Goal: Navigation & Orientation: Find specific page/section

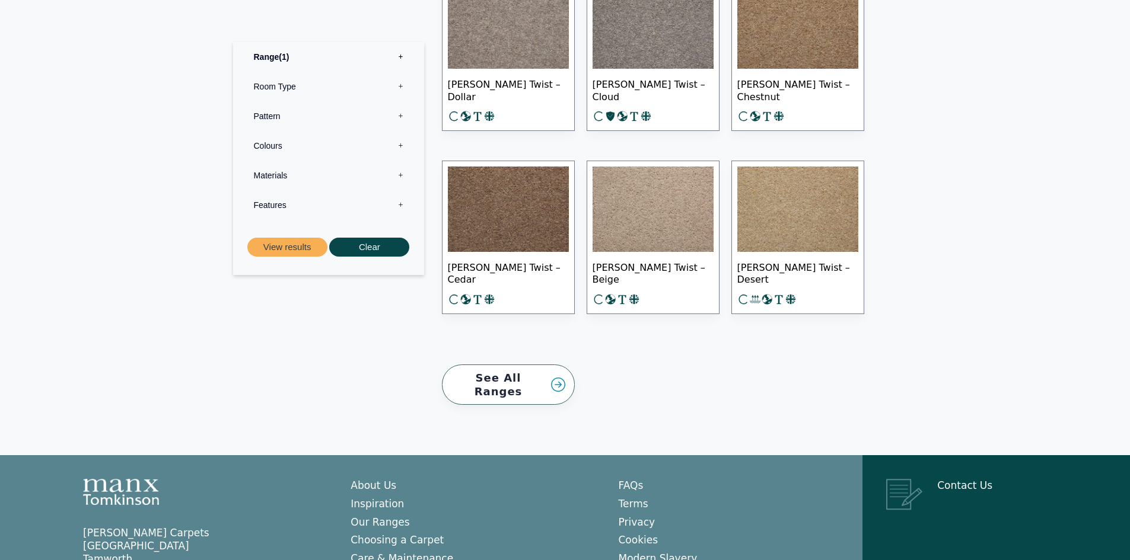
scroll to position [1719, 0]
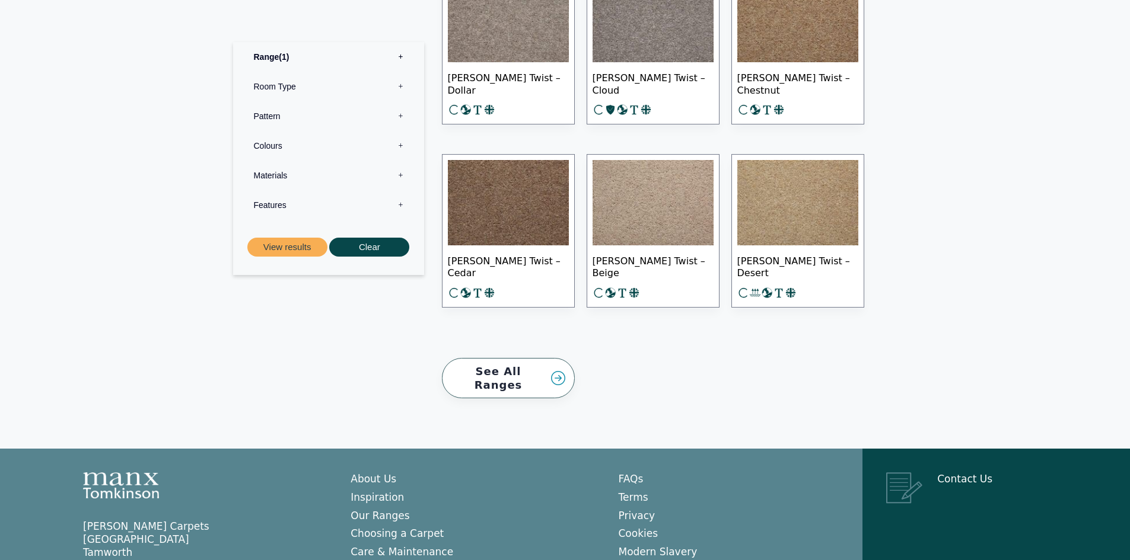
click at [519, 374] on link "See All Ranges" at bounding box center [508, 378] width 133 height 41
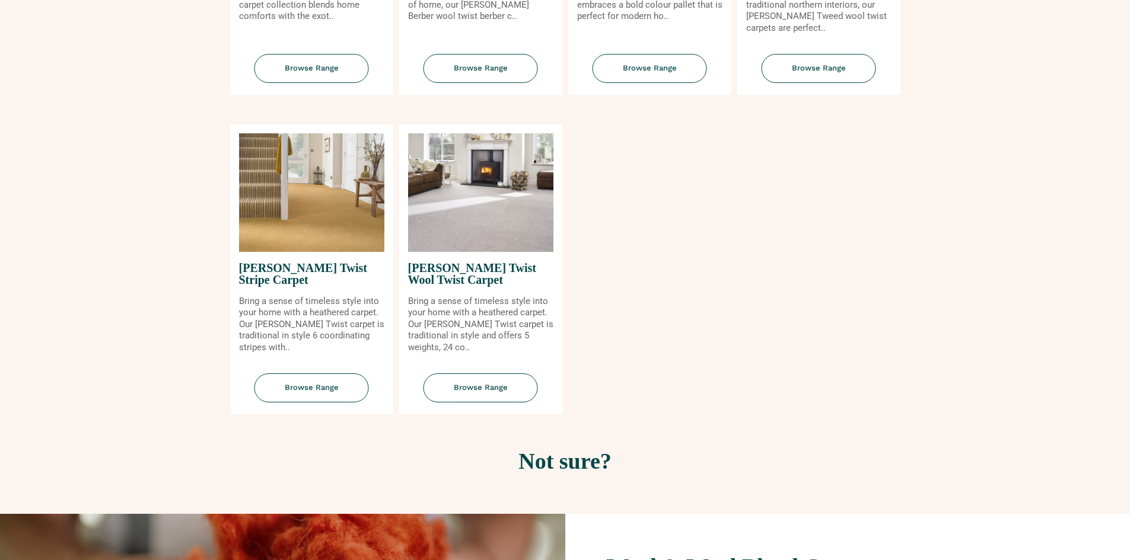
scroll to position [1364, 0]
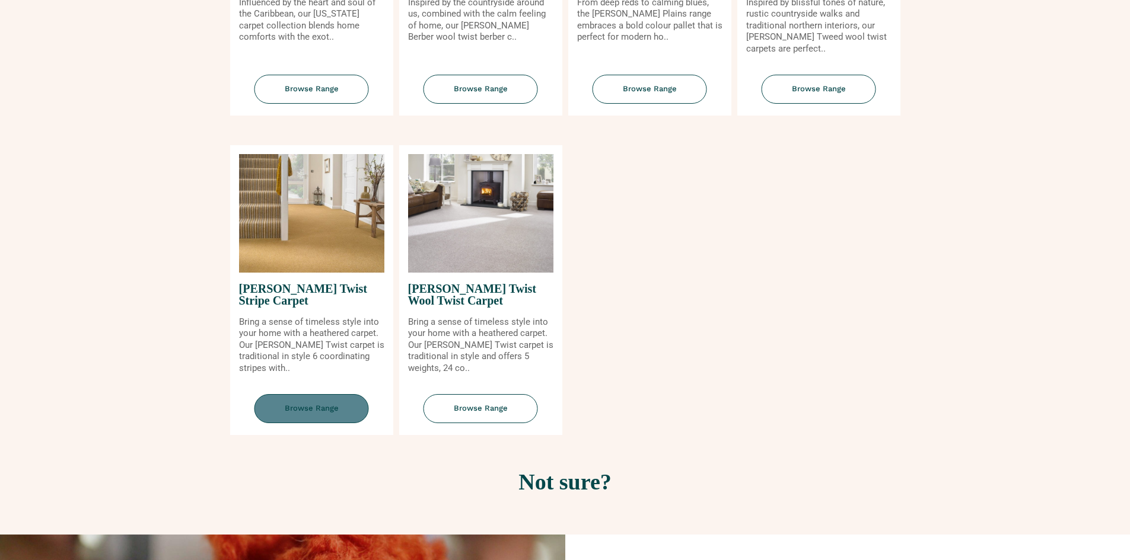
click at [328, 418] on span "Browse Range" at bounding box center [311, 408] width 114 height 29
click at [454, 293] on span "[PERSON_NAME] Twist Wool Twist Carpet" at bounding box center [480, 295] width 145 height 44
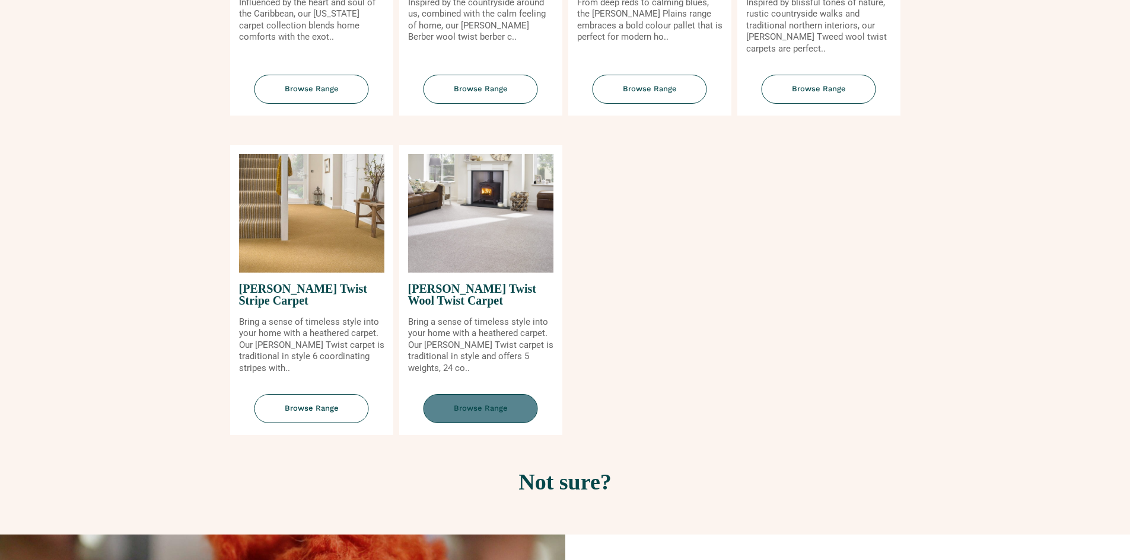
click at [474, 403] on span "Browse Range" at bounding box center [480, 408] width 114 height 29
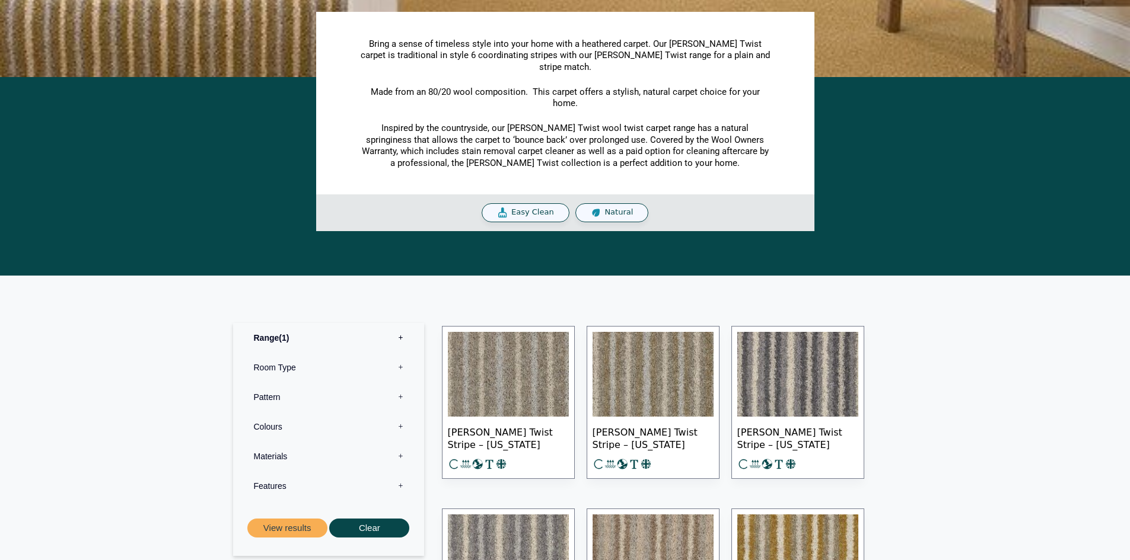
scroll to position [237, 0]
